Goal: Task Accomplishment & Management: Manage account settings

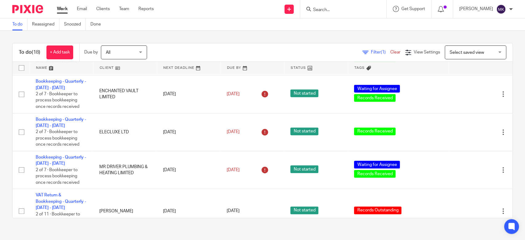
scroll to position [273, 0]
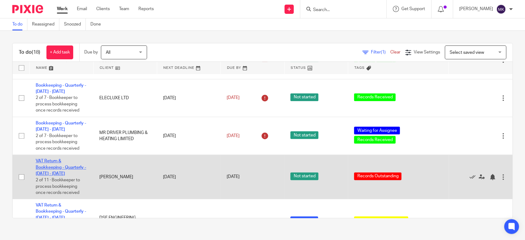
click at [61, 169] on link "VAT Return & Bookkeeping - Quarterly - [DATE] - [DATE]" at bounding box center [61, 167] width 50 height 17
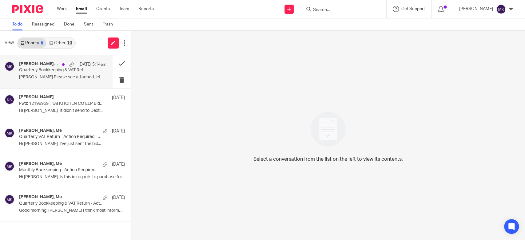
click at [88, 84] on div "Musa Khan, Me 25 Aug 5:14am Quarterly Bookkeeping & VAT Return - Action Require…" at bounding box center [56, 71] width 113 height 33
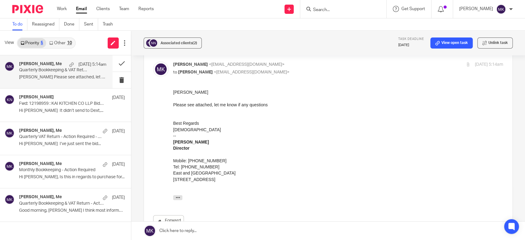
scroll to position [291, 0]
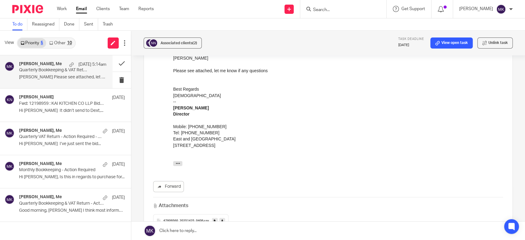
click at [219, 218] on link at bounding box center [222, 221] width 6 height 6
click at [52, 39] on div "Priority 5 Other 10" at bounding box center [46, 43] width 59 height 11
click at [52, 39] on link "Other 10" at bounding box center [60, 43] width 29 height 10
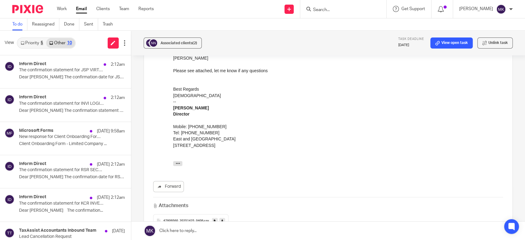
click at [34, 46] on link "Priority 5" at bounding box center [32, 43] width 29 height 10
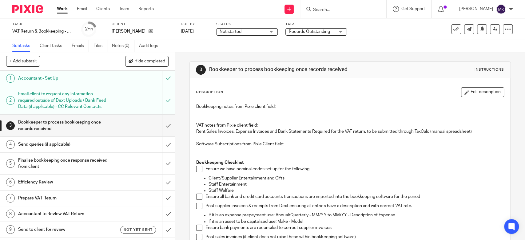
click at [313, 30] on span "Records Outstanding" at bounding box center [309, 32] width 41 height 4
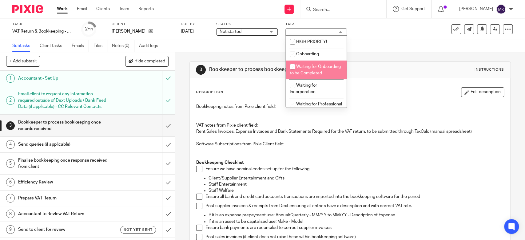
scroll to position [68, 0]
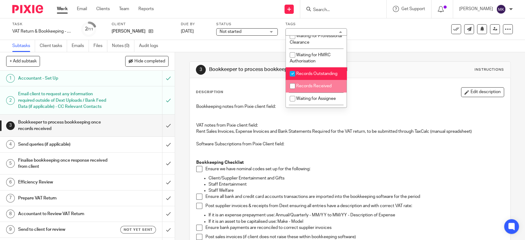
click at [315, 88] on span "Records Received" at bounding box center [313, 86] width 35 height 4
checkbox input "true"
click at [318, 78] on li "Records Outstanding" at bounding box center [316, 73] width 61 height 13
checkbox input "false"
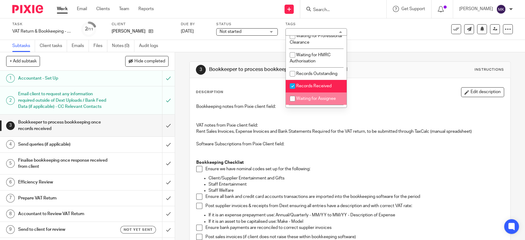
click at [314, 108] on p "Bookkeeping notes from Pixie client field:" at bounding box center [349, 107] width 307 height 6
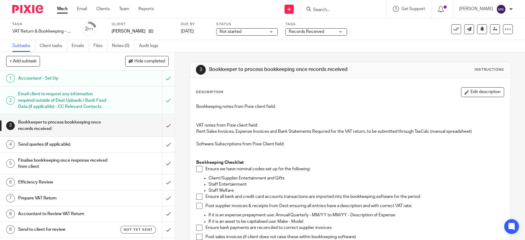
click at [308, 33] on span "Records Received" at bounding box center [306, 32] width 35 height 4
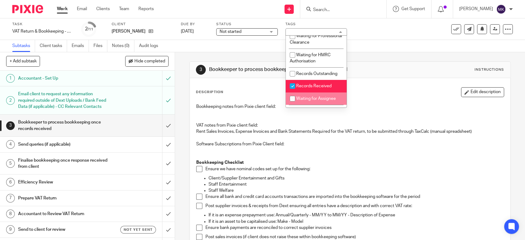
click at [304, 103] on li "Waiting for Assignee" at bounding box center [316, 99] width 61 height 13
checkbox input "true"
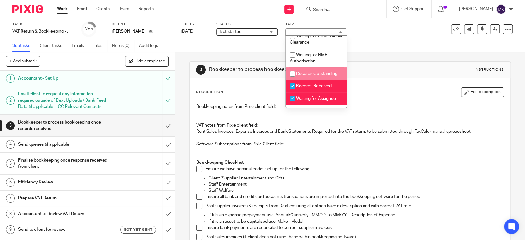
click at [383, 47] on div "Subtasks Client tasks Emails Files Notes (0) Audit logs" at bounding box center [262, 46] width 525 height 12
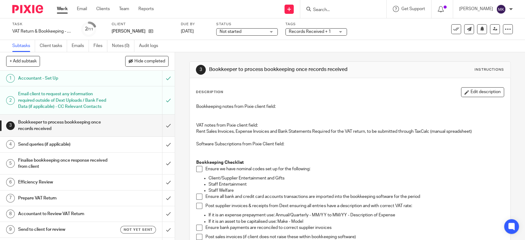
click at [61, 6] on div "Work Email Clients Team Reports Work Email Clients Team Reports Settings" at bounding box center [107, 9] width 112 height 18
click at [61, 6] on link "Work" at bounding box center [62, 9] width 11 height 6
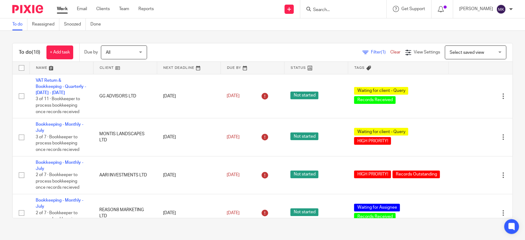
click at [294, 29] on div "To do Reassigned Snoozed Done" at bounding box center [262, 24] width 525 height 12
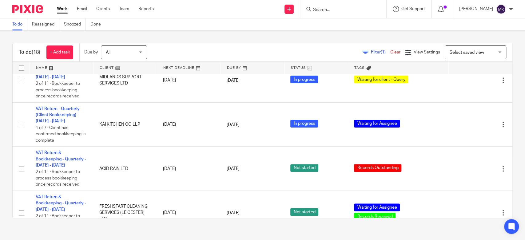
scroll to position [581, 0]
